Goal: Task Accomplishment & Management: Manage account settings

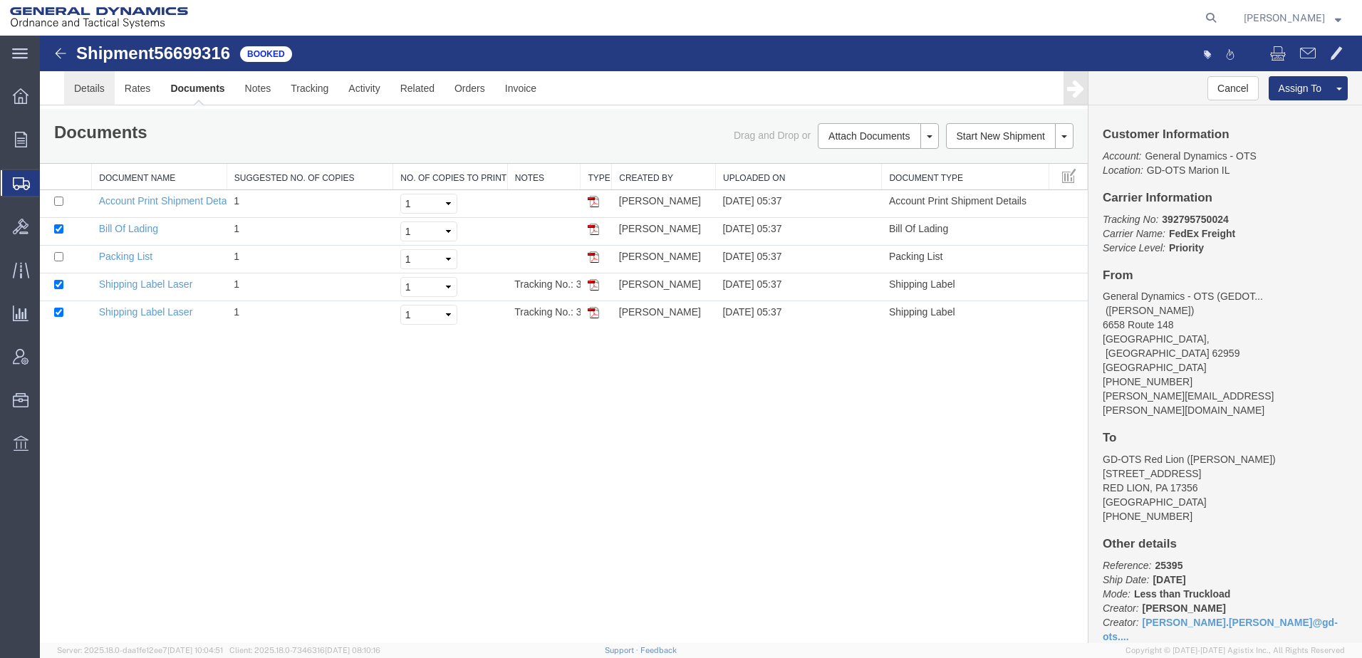
click at [90, 90] on link "Details" at bounding box center [89, 88] width 51 height 34
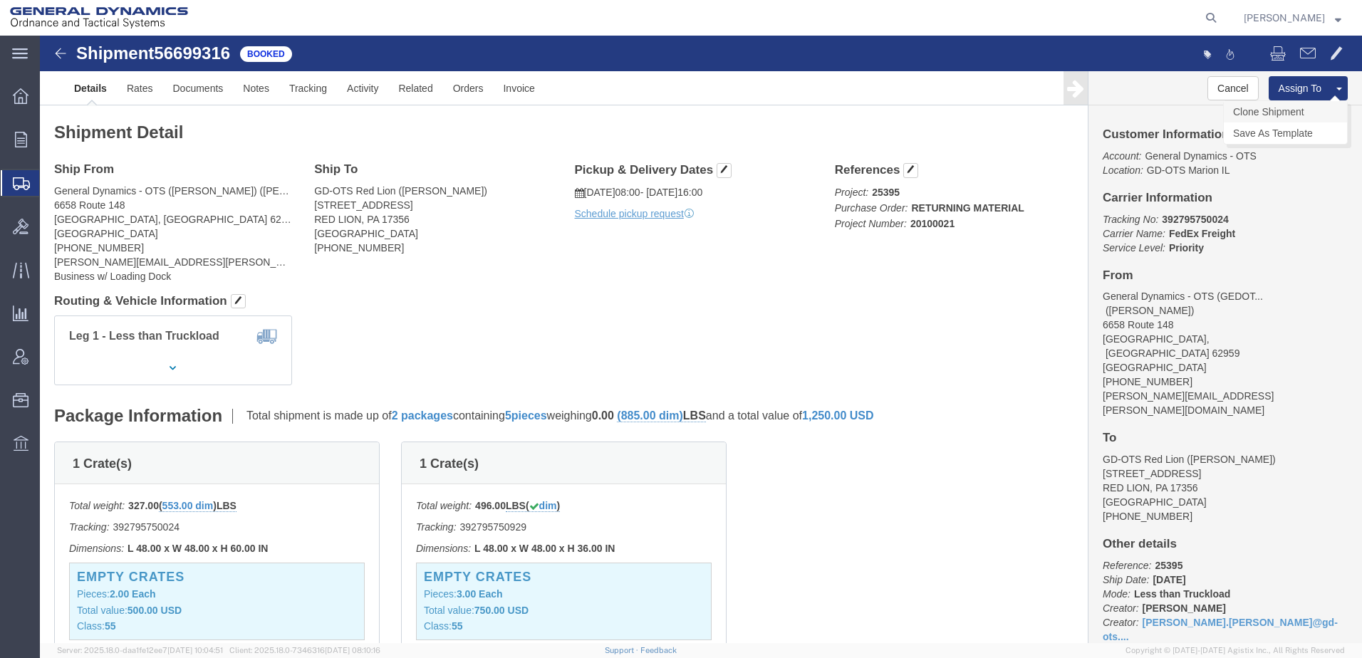
click link "Clone Shipment"
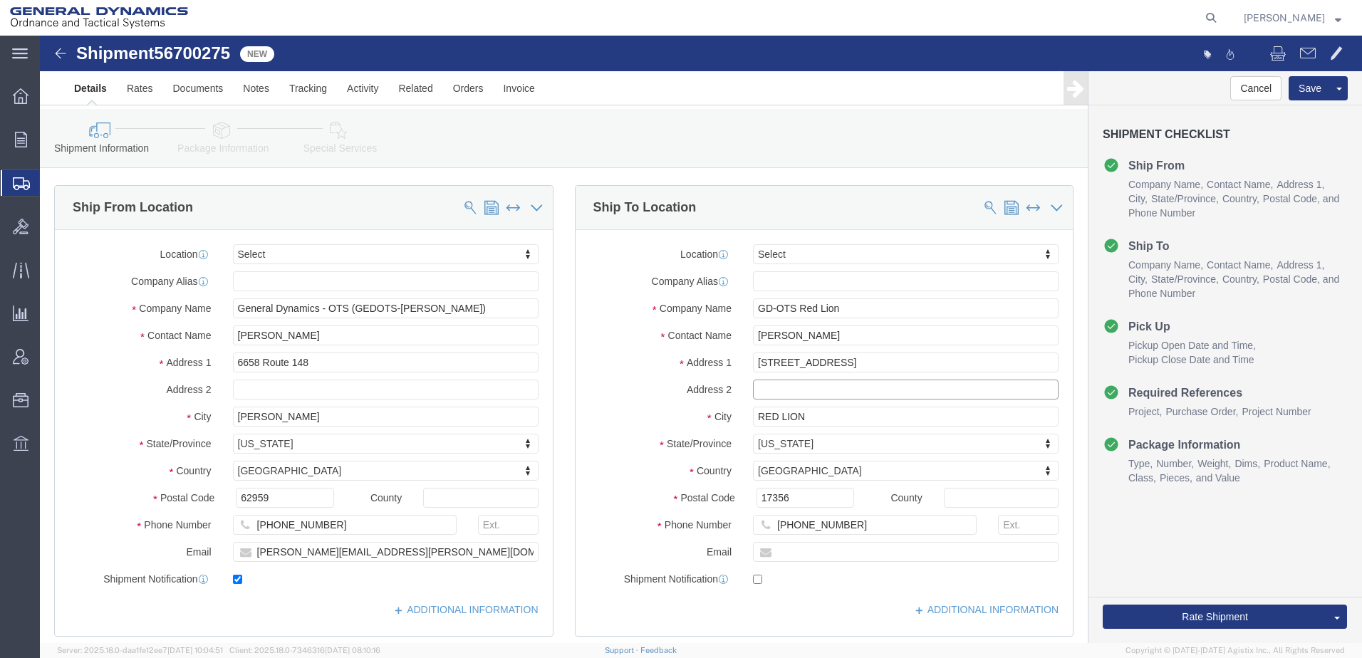
click input "text"
type input "b"
type input "BUILDING 1"
drag, startPoint x: 790, startPoint y: 305, endPoint x: 702, endPoint y: 303, distance: 88.3
click div "[PERSON_NAME]"
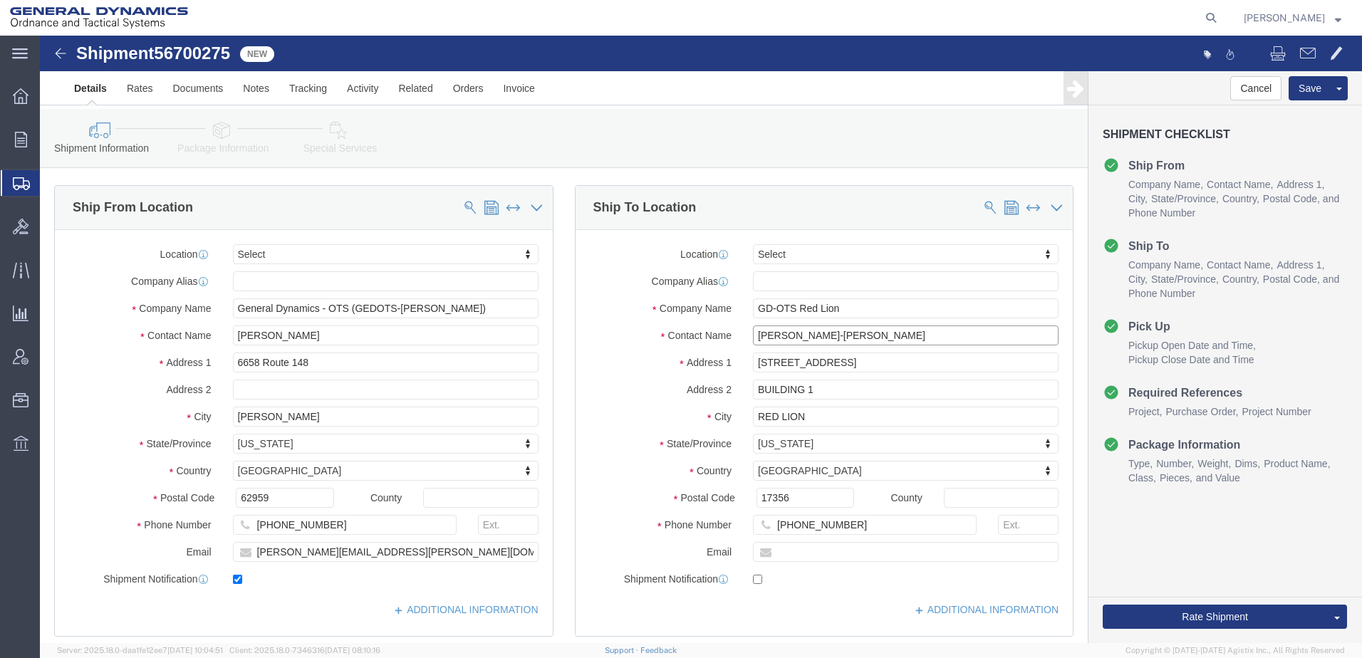
type input "[PERSON_NAME]-[PERSON_NAME]"
click input "[PHONE_NUMBER]"
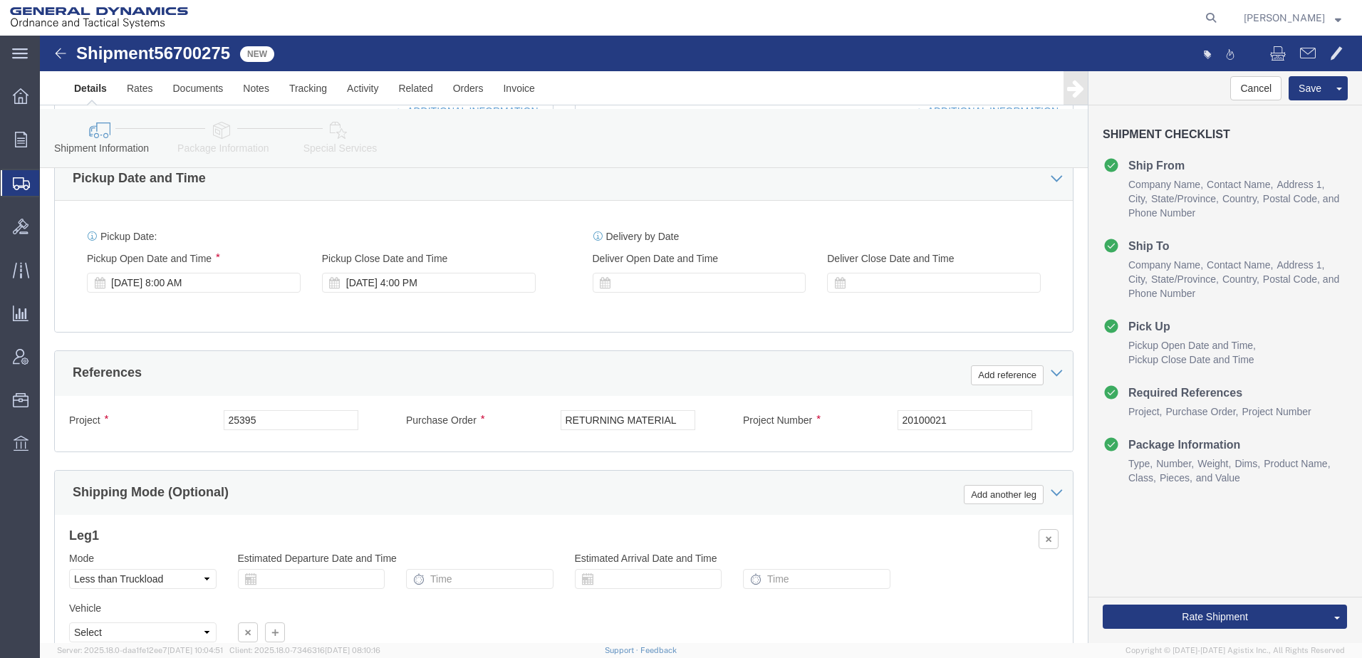
scroll to position [680, 0]
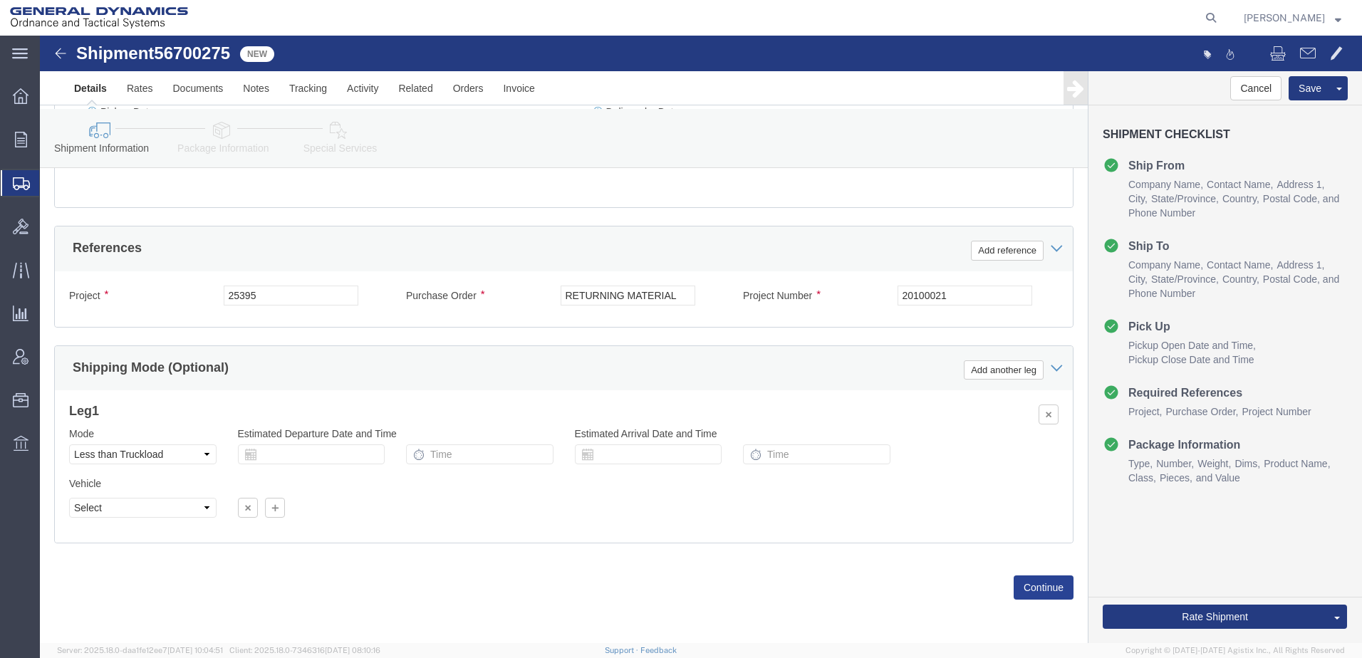
type input "[PHONE_NUMBER]"
click button "Continue"
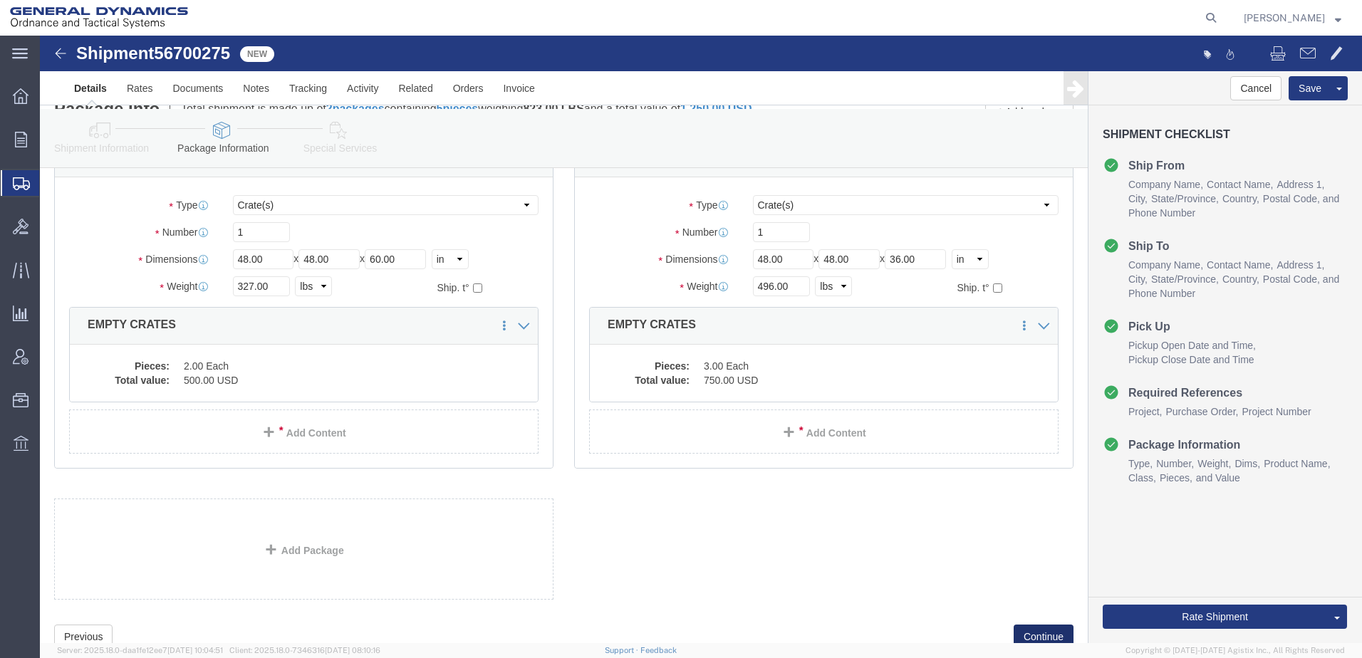
scroll to position [150, 0]
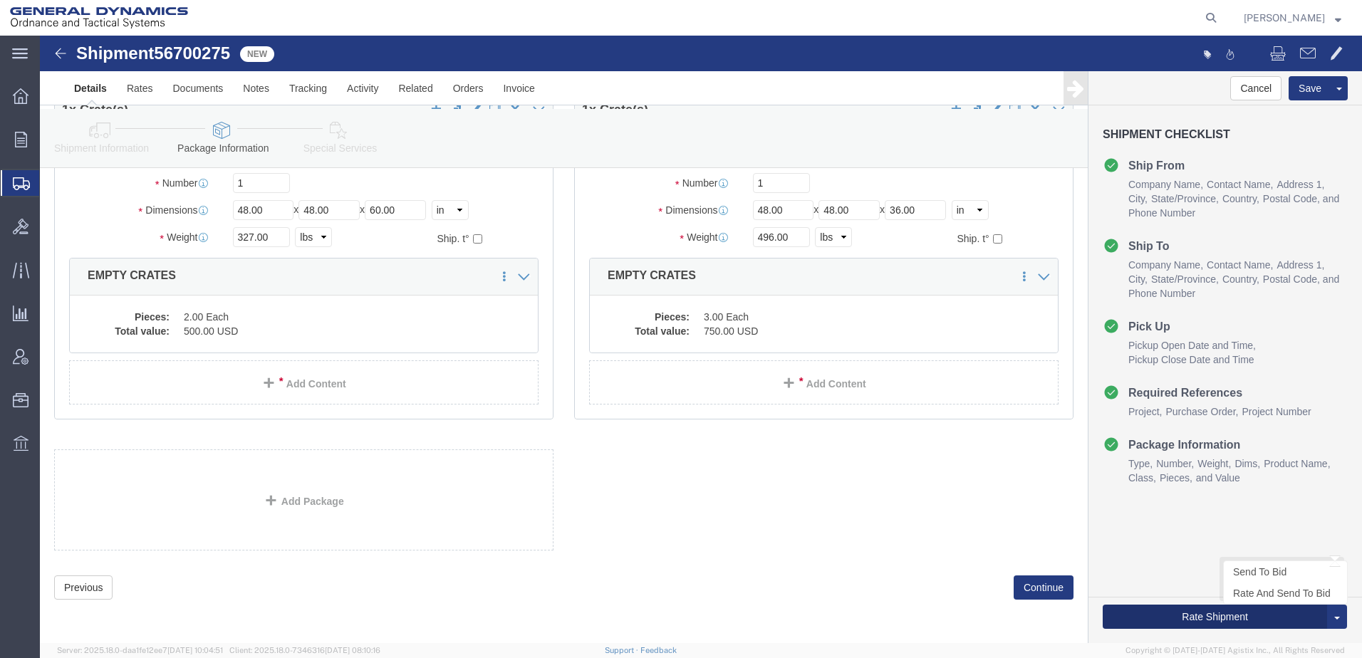
click button "Rate Shipment"
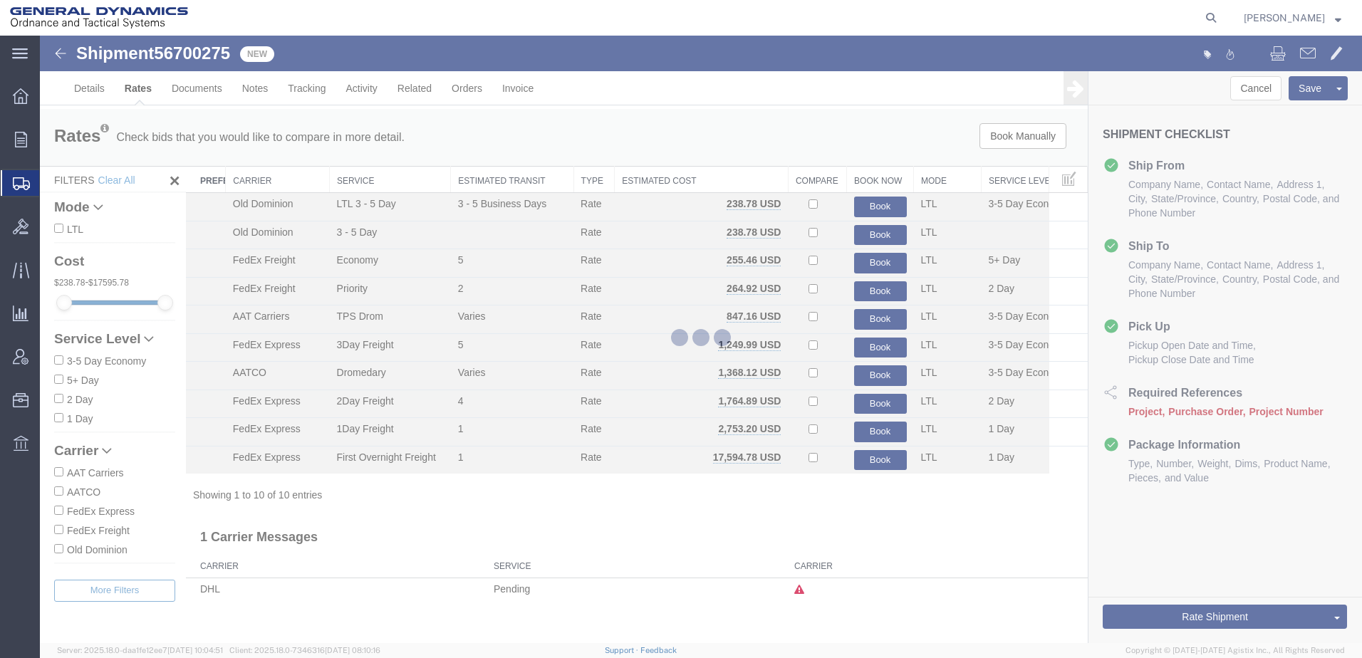
scroll to position [0, 0]
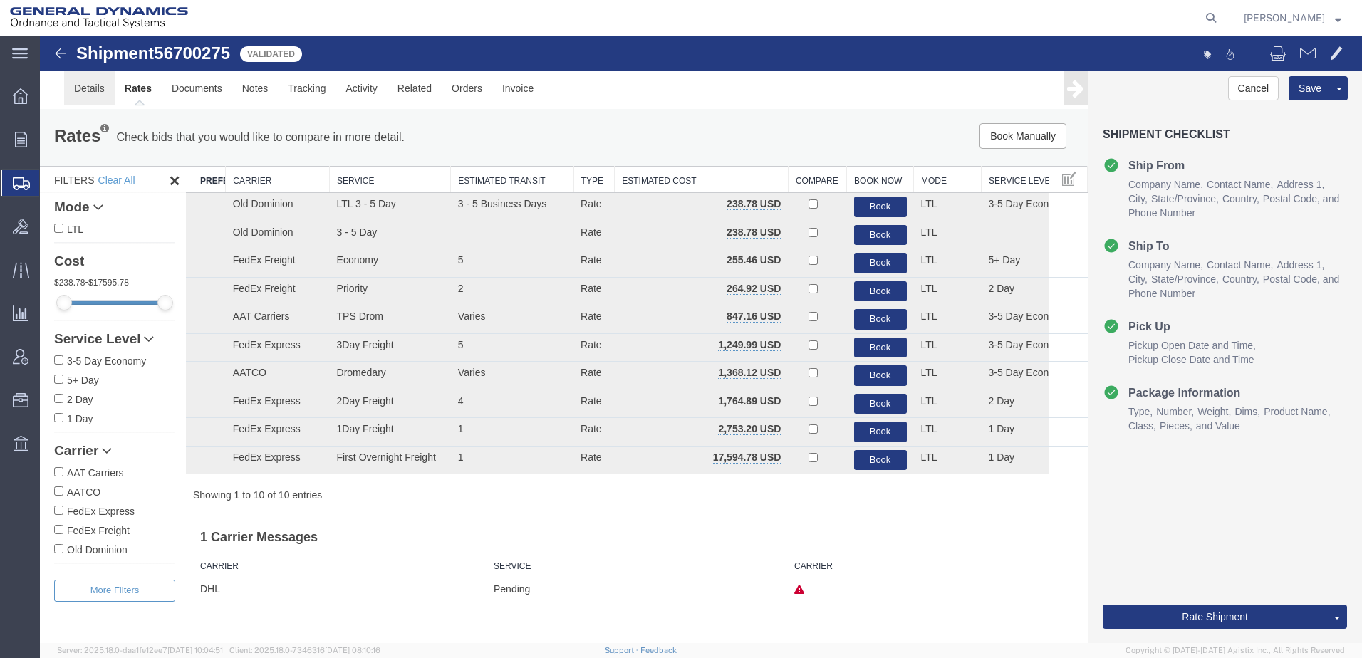
click at [98, 93] on link "Details" at bounding box center [89, 88] width 51 height 34
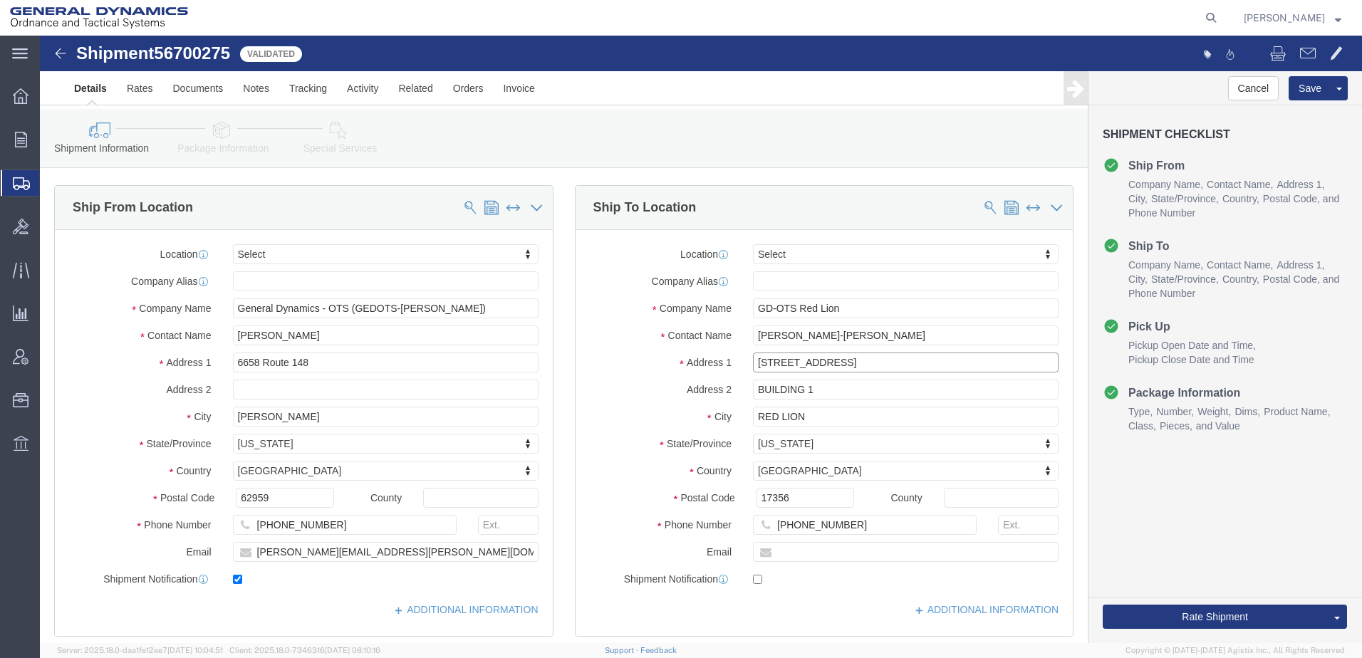
click input "[STREET_ADDRESS]"
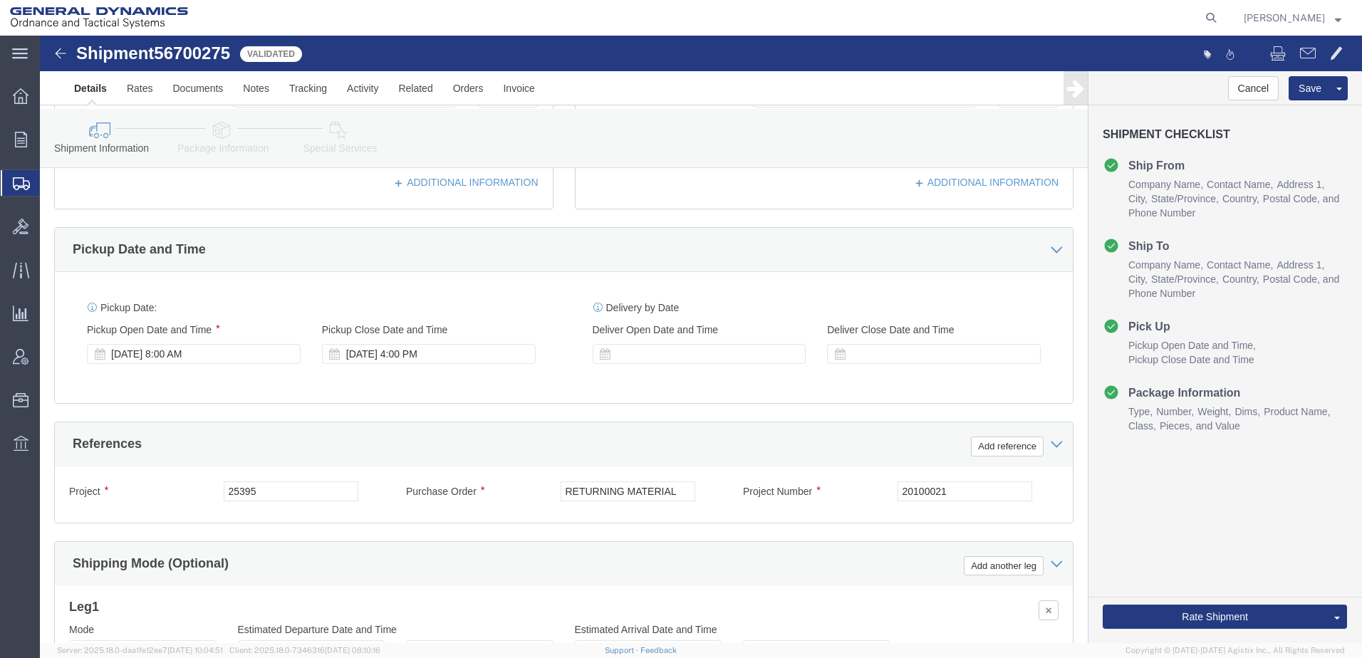
scroll to position [680, 0]
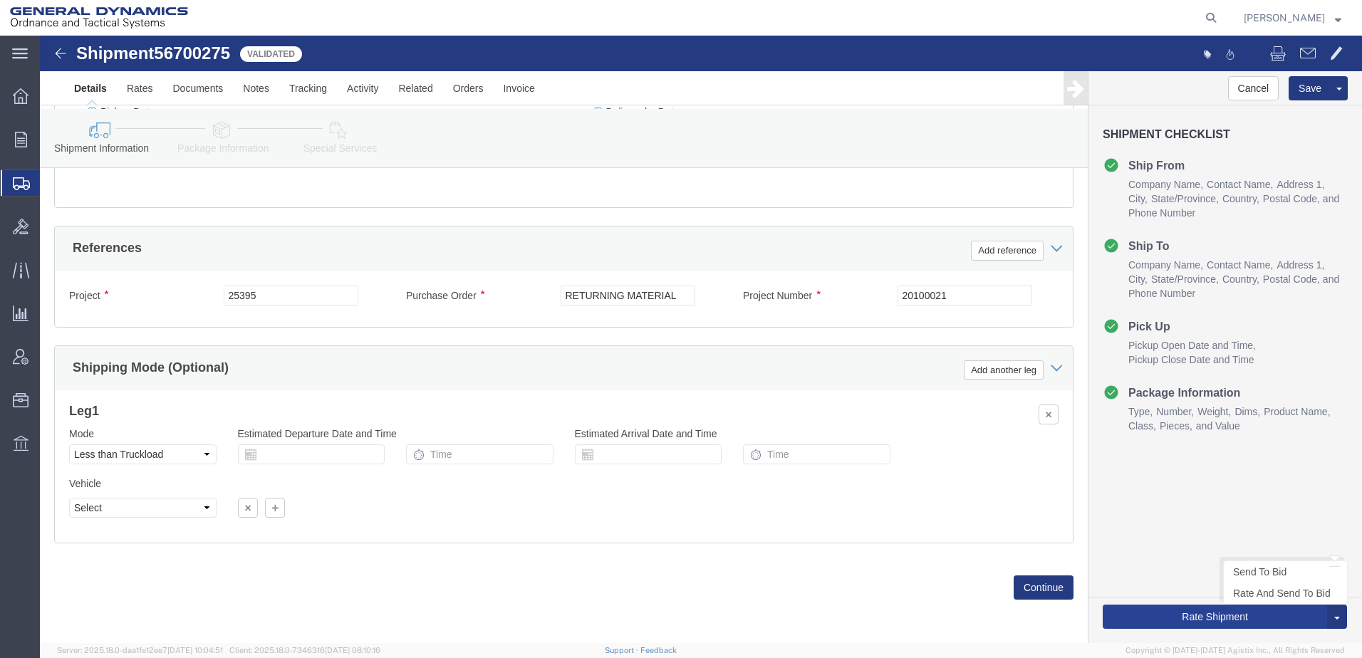
type input "[STREET_ADDRESS]"
click button "Rate Shipment"
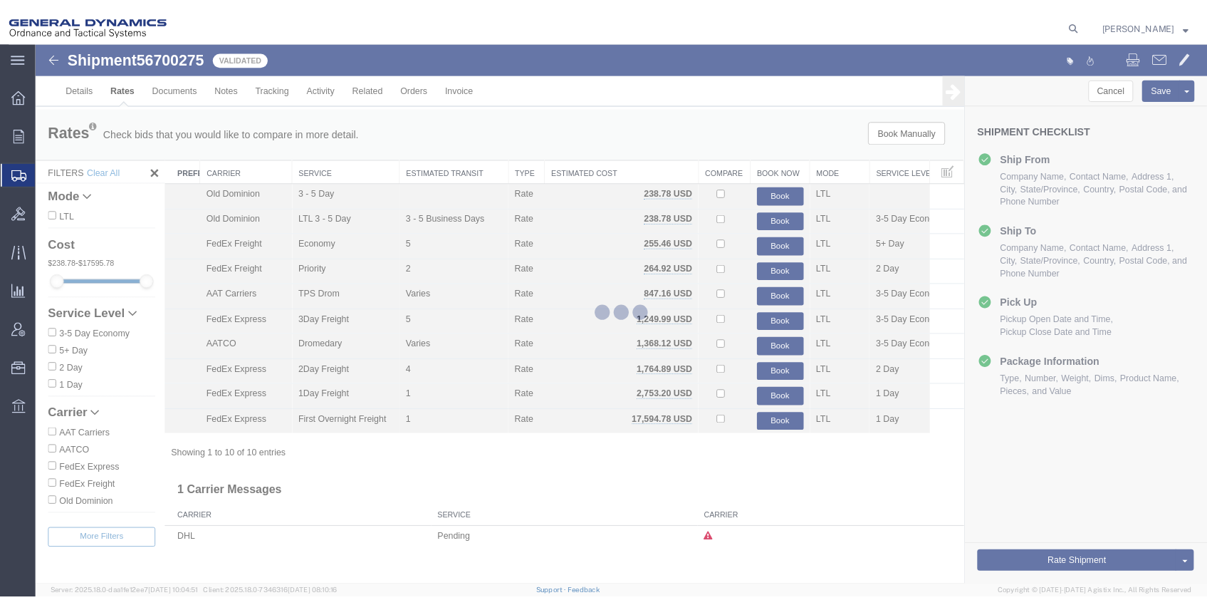
scroll to position [0, 0]
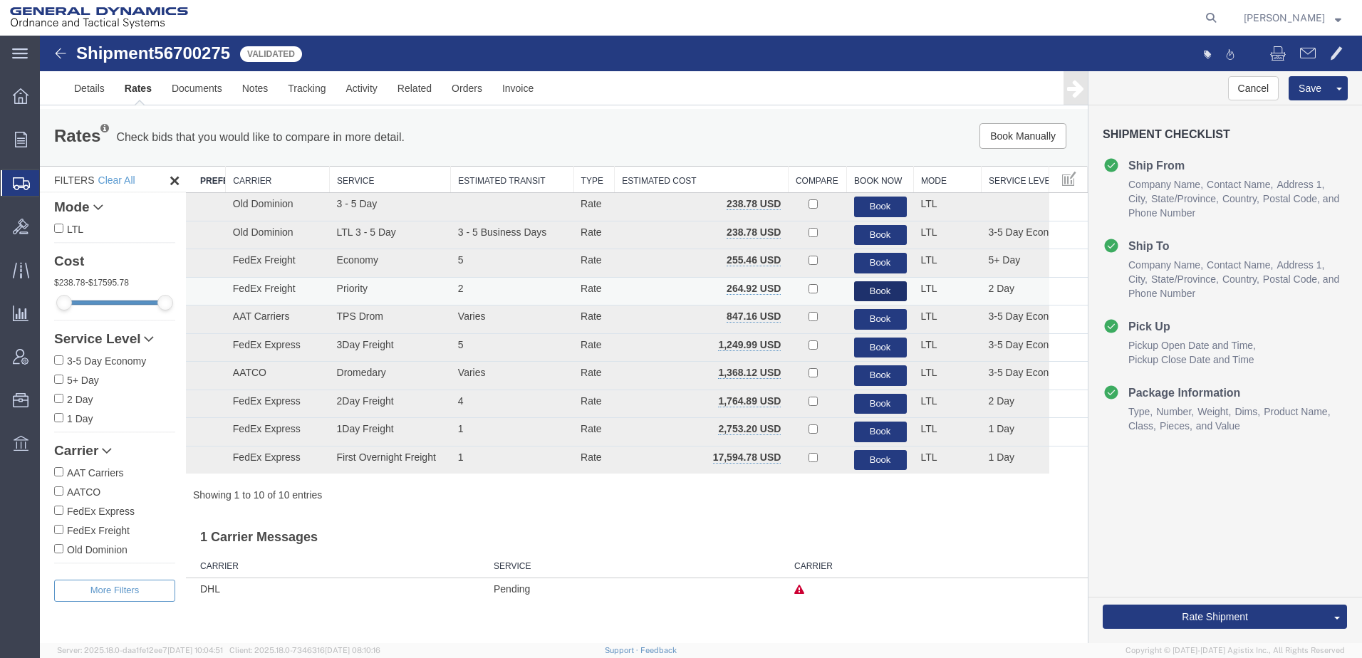
click at [868, 302] on button "Book" at bounding box center [880, 291] width 53 height 21
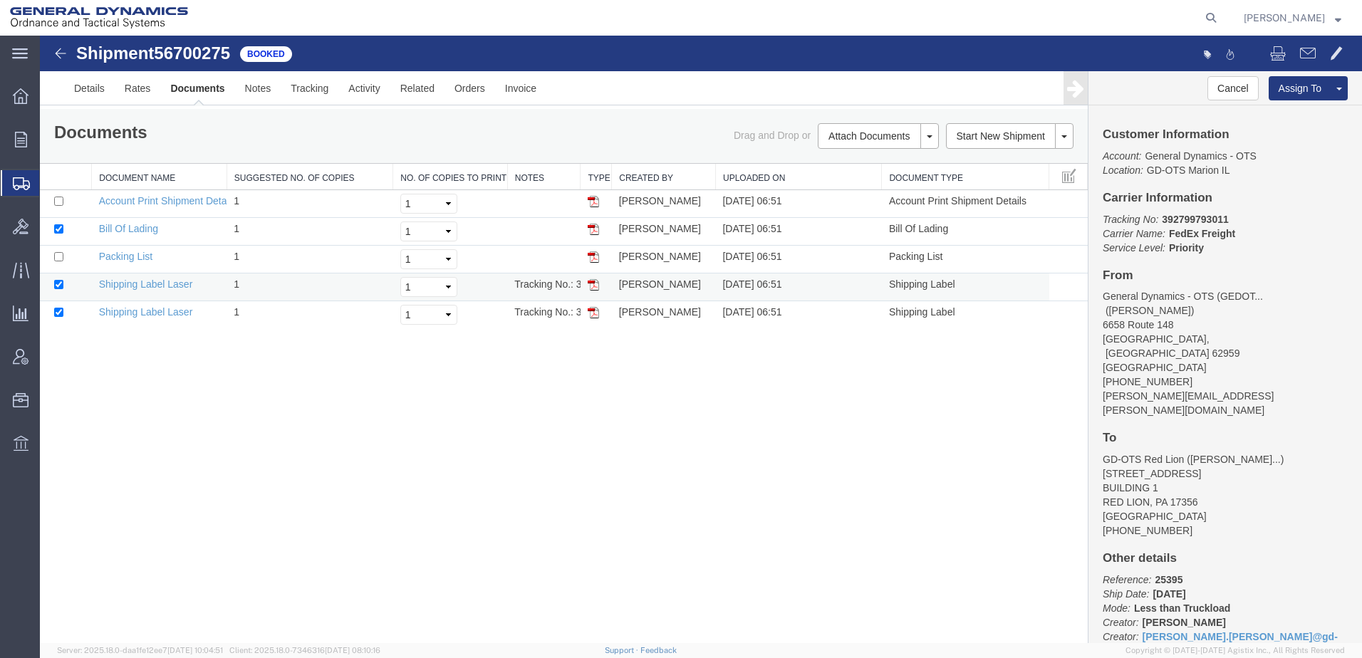
click at [594, 288] on img at bounding box center [593, 284] width 11 height 11
click at [595, 318] on img at bounding box center [593, 312] width 11 height 11
click at [1221, 14] on icon at bounding box center [1211, 18] width 20 height 20
click at [99, 90] on link "Details" at bounding box center [89, 88] width 51 height 34
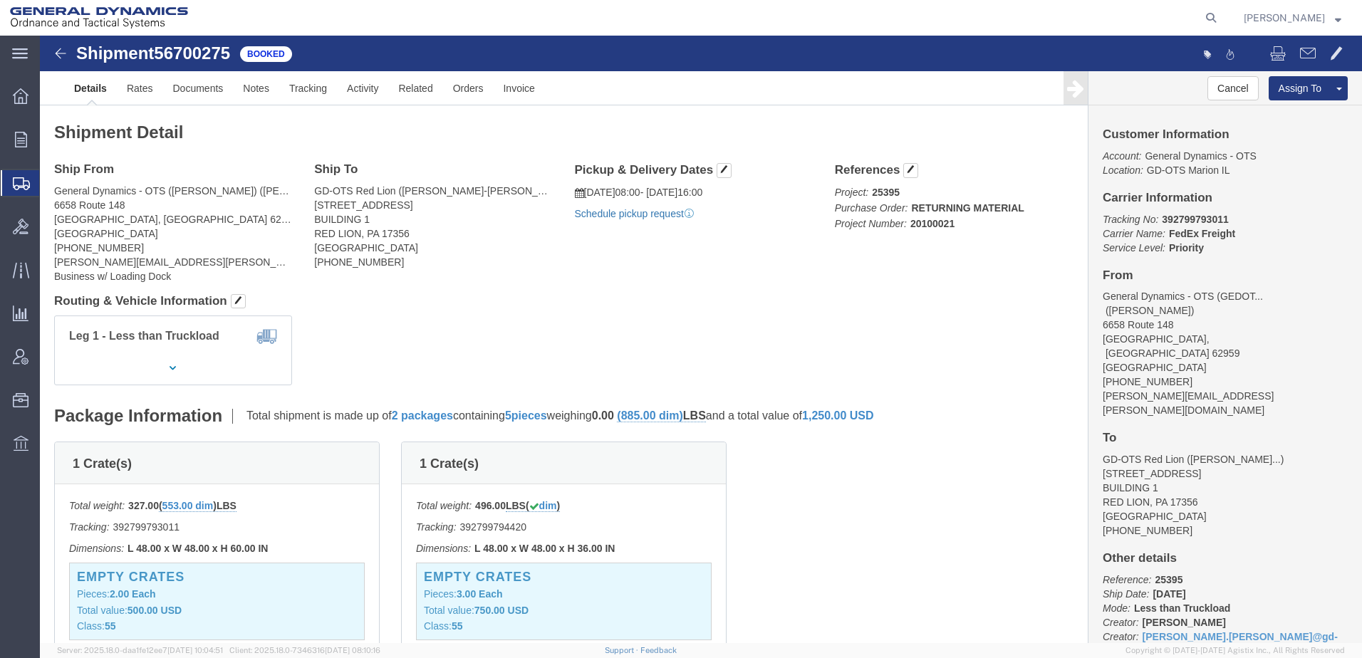
click link "Schedule pickup request"
click at [1220, 14] on icon at bounding box center [1211, 18] width 20 height 20
type input "56699316"
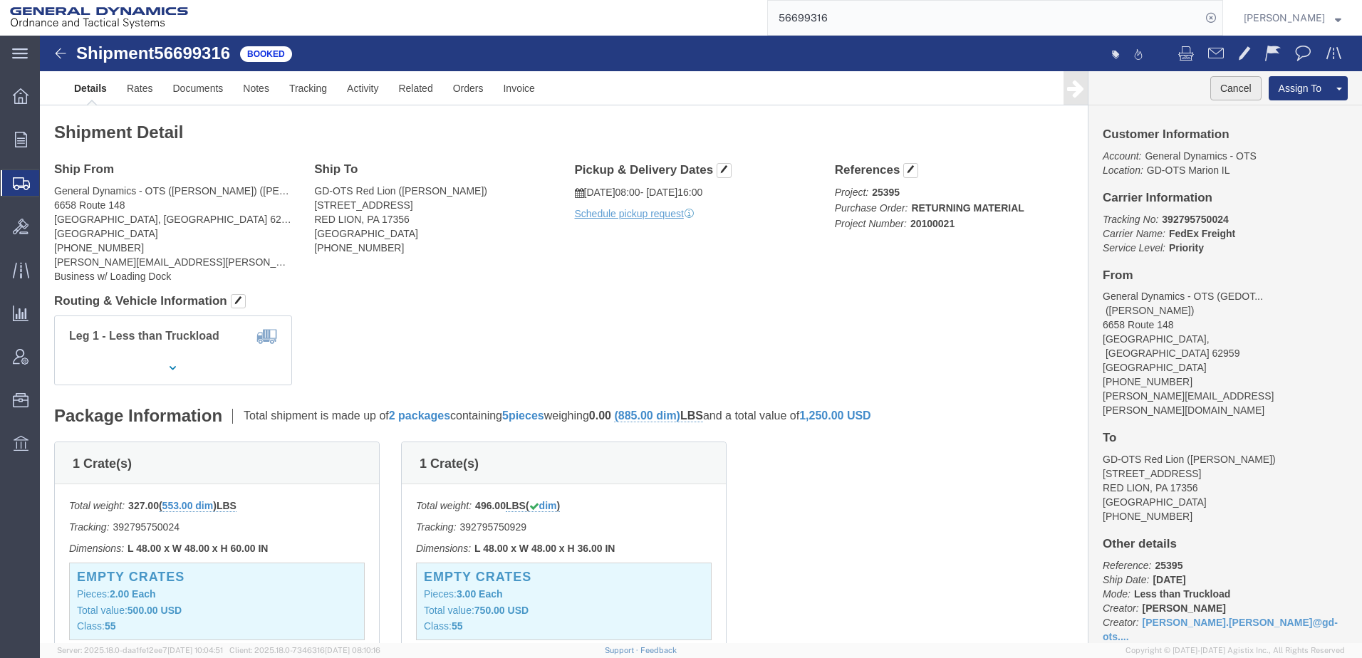
click button "Cancel"
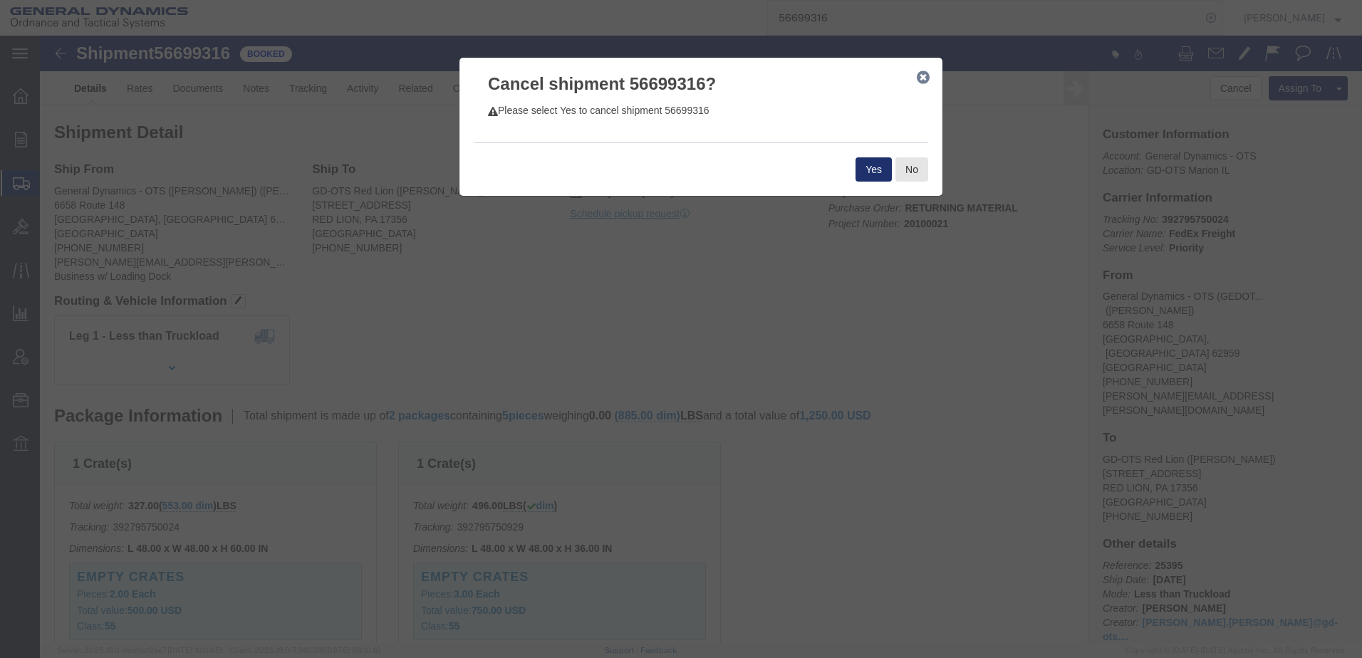
click button "Yes"
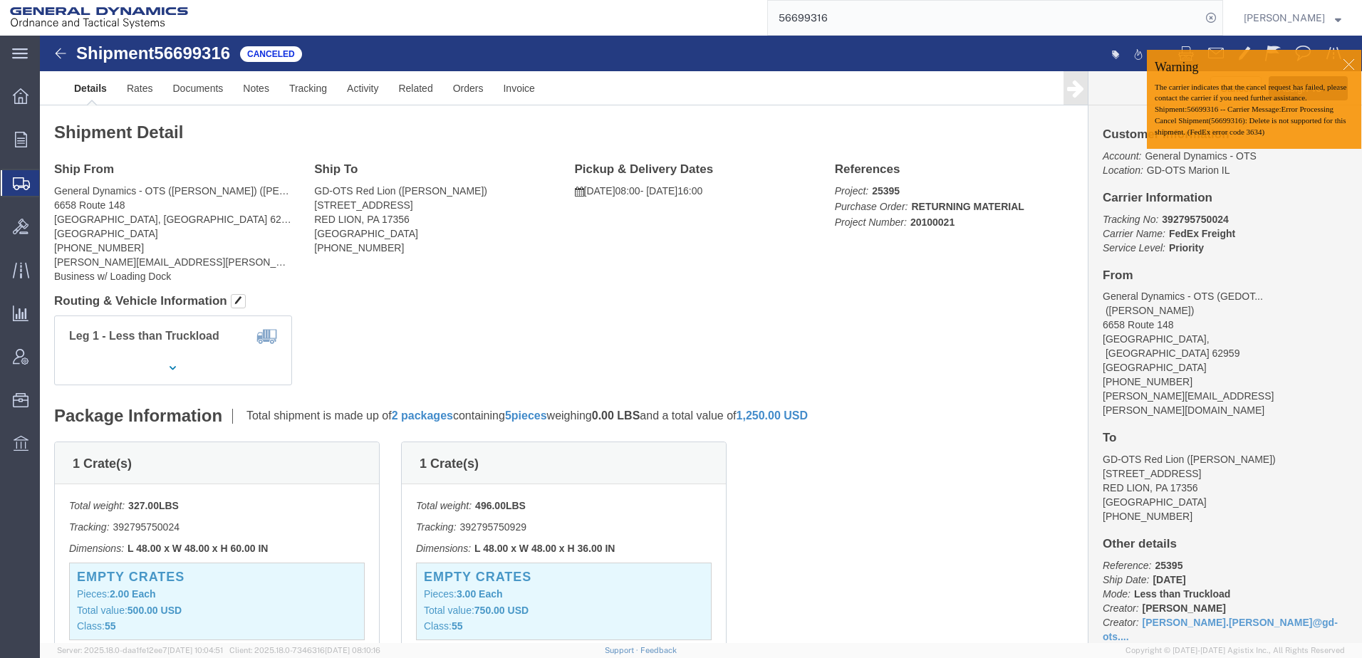
click h2 "Shipment Detail"
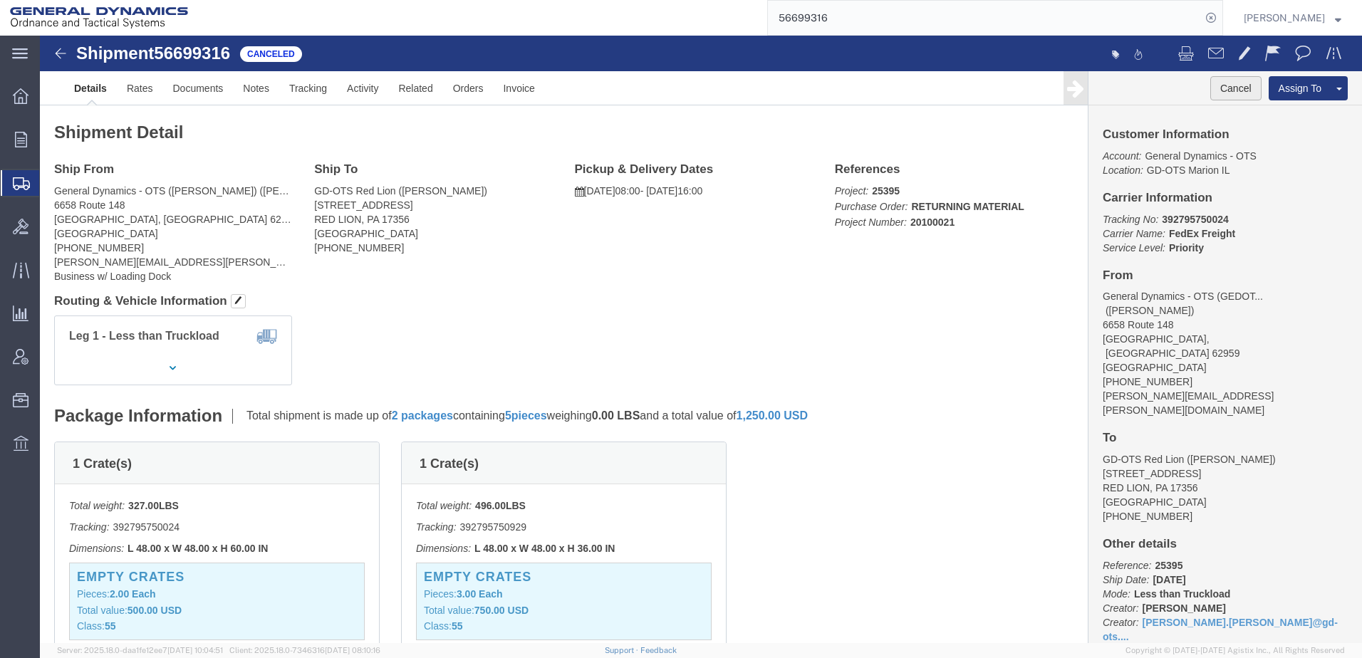
click button "Cancel"
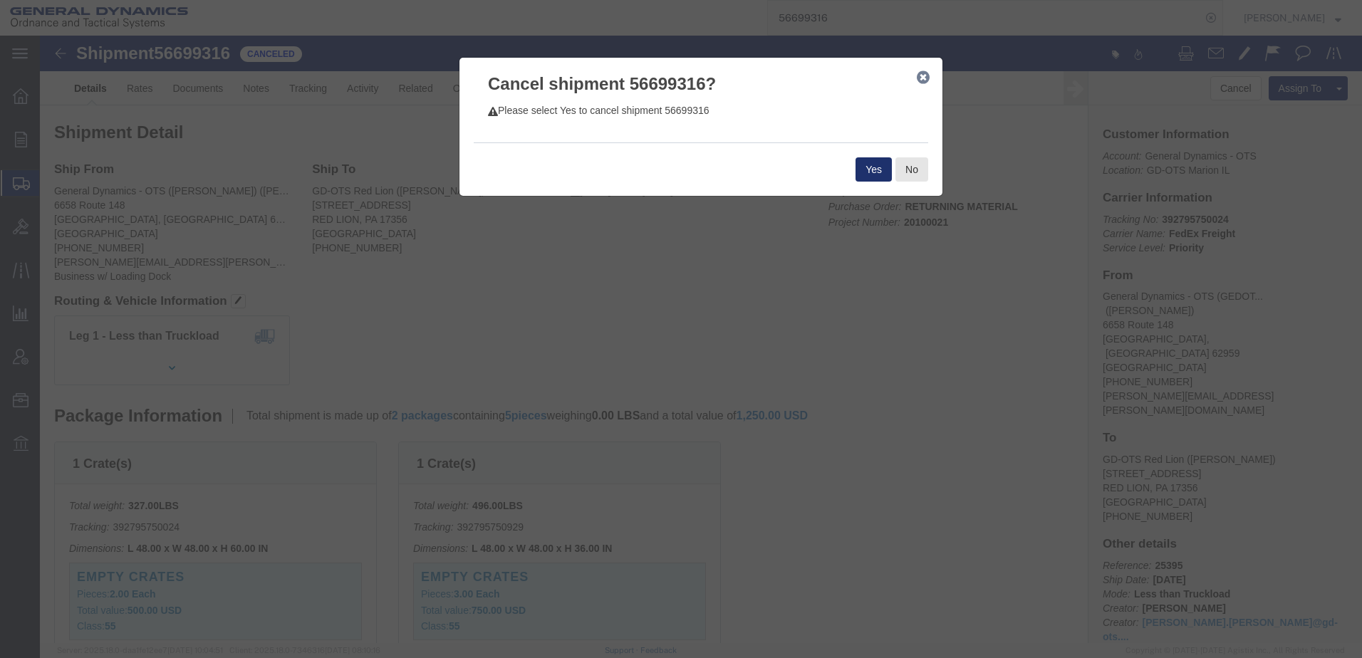
click button "Yes"
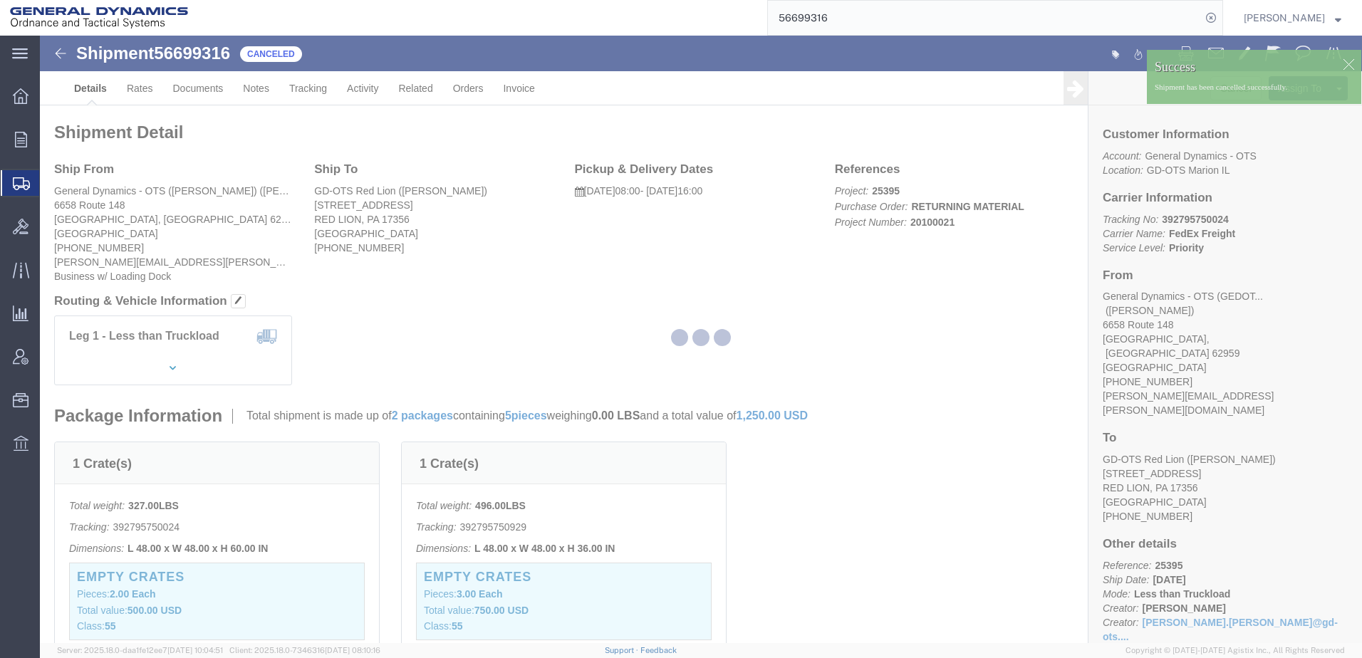
click at [878, 138] on div at bounding box center [701, 340] width 1322 height 608
